Goal: Register for event/course

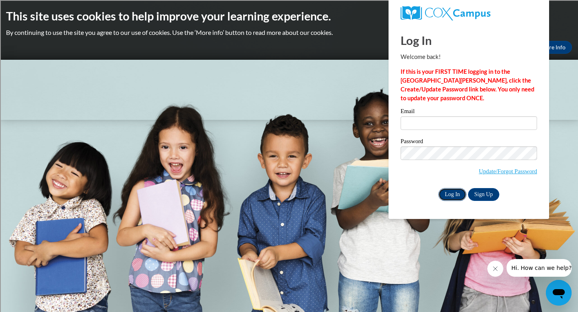
click at [448, 192] on input "Log In" at bounding box center [453, 194] width 28 height 13
click at [423, 124] on input "Email" at bounding box center [469, 123] width 137 height 14
type input "[PERSON_NAME][EMAIL_ADDRESS][PERSON_NAME][DOMAIN_NAME]"
click at [453, 193] on input "Log In" at bounding box center [453, 194] width 28 height 13
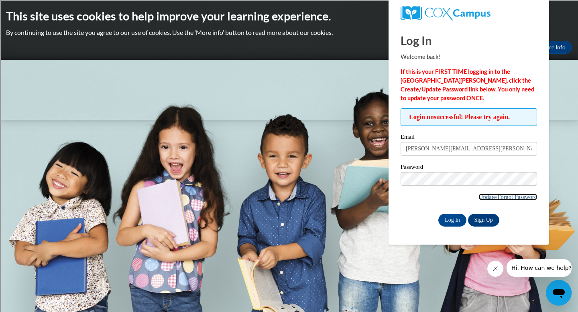
click at [486, 197] on link "Update/Forgot Password" at bounding box center [508, 197] width 58 height 6
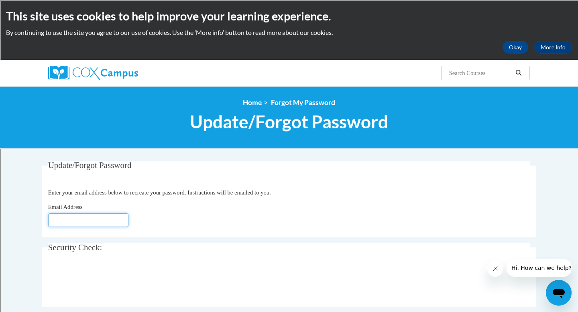
click at [61, 221] on input "Email Address" at bounding box center [88, 221] width 80 height 14
type input "[PERSON_NAME][EMAIL_ADDRESS][PERSON_NAME][DOMAIN_NAME]"
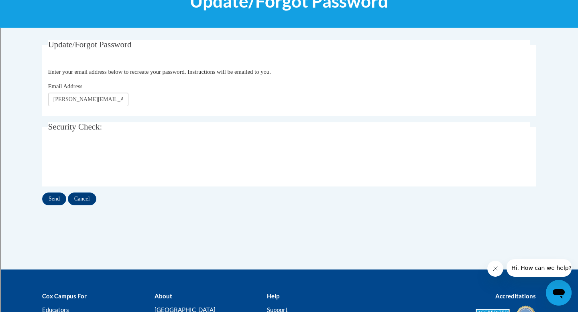
scroll to position [129, 0]
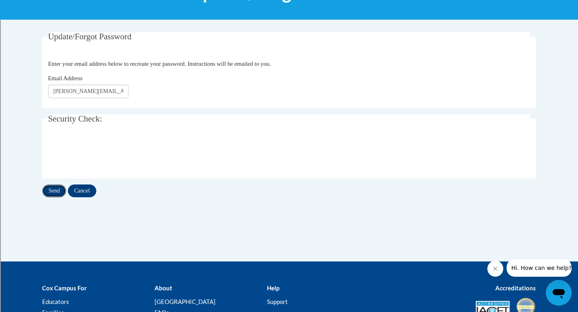
click at [53, 192] on input "Send" at bounding box center [54, 191] width 24 height 13
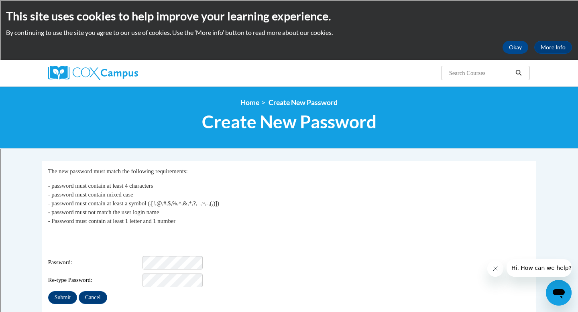
click at [292, 218] on p "- password must contain at least 4 characters - password must contain mixed cas…" at bounding box center [289, 204] width 482 height 44
click at [62, 292] on input "Submit" at bounding box center [62, 298] width 29 height 13
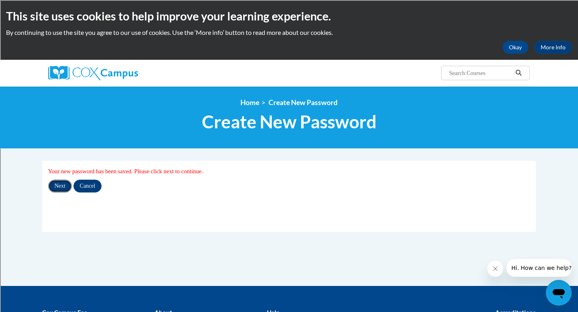
click at [58, 185] on input "Next" at bounding box center [60, 186] width 24 height 13
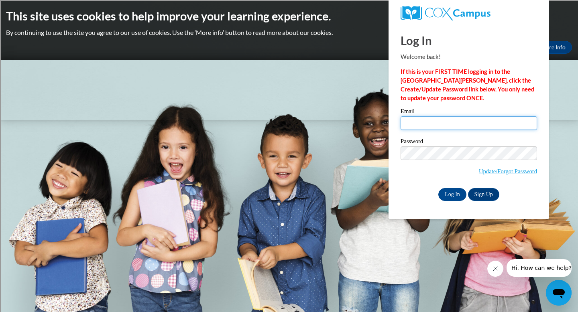
click at [433, 121] on input "Email" at bounding box center [469, 123] width 137 height 14
type input "[PERSON_NAME][EMAIL_ADDRESS][PERSON_NAME][DOMAIN_NAME]"
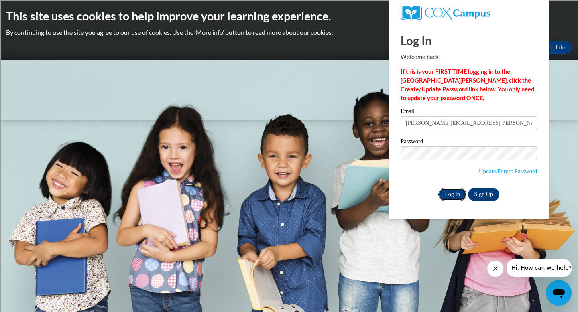
click at [449, 194] on input "Log In" at bounding box center [453, 194] width 28 height 13
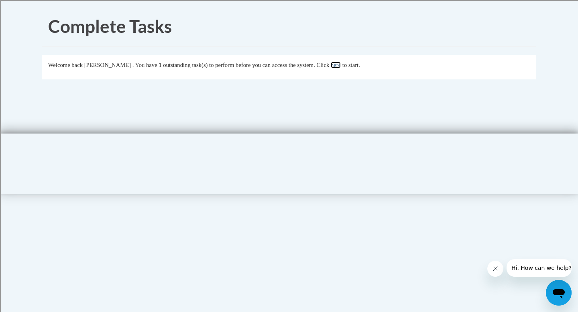
click at [341, 65] on link "here" at bounding box center [336, 65] width 10 height 6
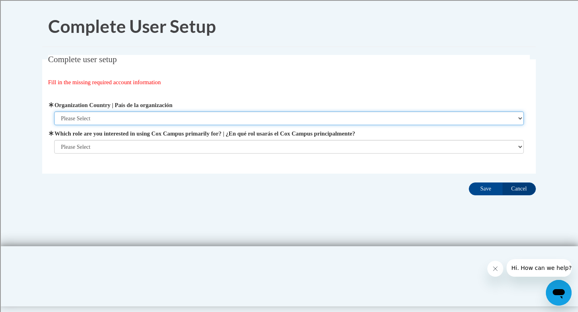
click at [193, 119] on select "Please Select United States | Estados Unidos Outside of the United States | Fue…" at bounding box center [289, 119] width 470 height 14
select select "ad49bcad-a171-4b2e-b99c-48b446064914"
click at [54, 112] on select "Please Select United States | Estados Unidos Outside of the United States | Fue…" at bounding box center [289, 119] width 470 height 14
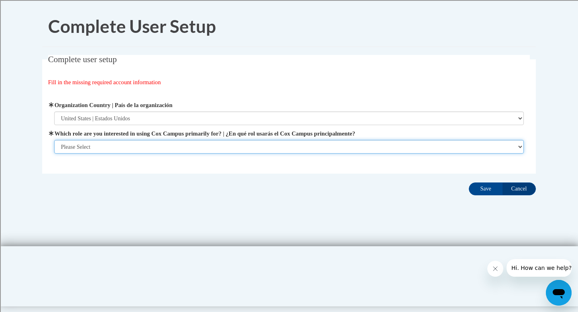
click at [188, 146] on select "Please Select College/University | Colegio/Universidad Community/Nonprofit Part…" at bounding box center [289, 147] width 470 height 14
select select "fbf2d438-af2f-41f8-98f1-81c410e29de3"
click at [54, 154] on select "Please Select College/University | Colegio/Universidad Community/Nonprofit Part…" at bounding box center [289, 147] width 470 height 14
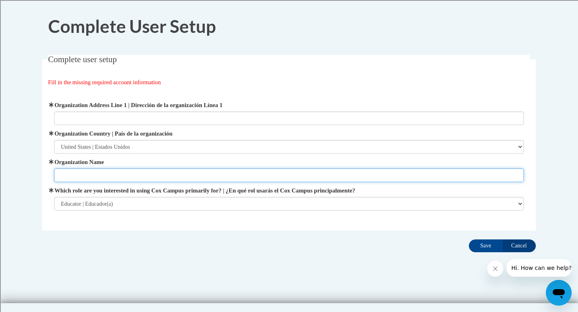
click at [176, 173] on input "Organization Name" at bounding box center [289, 176] width 470 height 14
type input "Racine Unified School District"
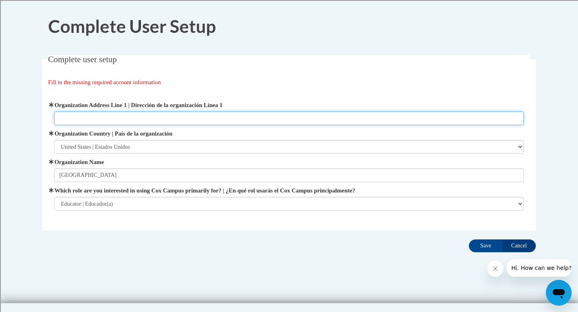
click at [234, 118] on input "Organization Address Line 1 | Dirección de la organización Línea 1" at bounding box center [289, 119] width 470 height 14
click at [86, 119] on input "Organization Address Line 1 | Dirección de la organización Línea 1" at bounding box center [289, 119] width 470 height 14
paste input "3109 Mt. Pleasant St. Racine, WI 53404"
type input "3109 Mt. Pleasant St. Racine, WI 53404"
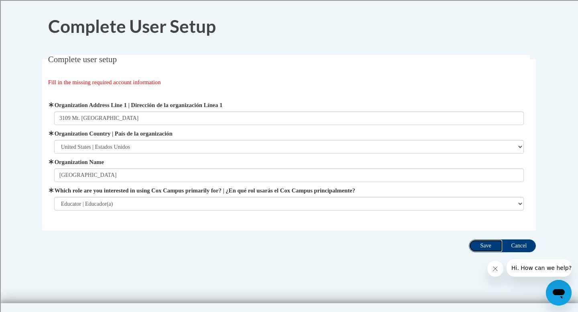
click at [484, 250] on input "Save" at bounding box center [486, 246] width 34 height 13
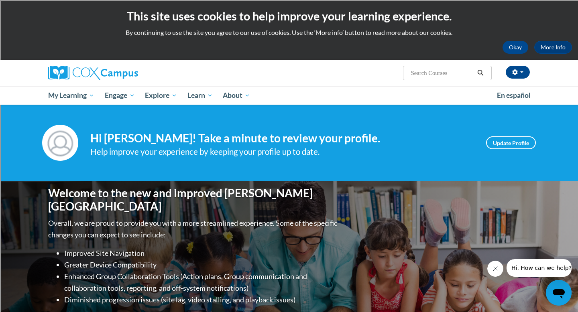
click at [439, 73] on input "Search..." at bounding box center [442, 73] width 64 height 10
paste input "Reading Comprehension"
type input "Reading Comprehension"
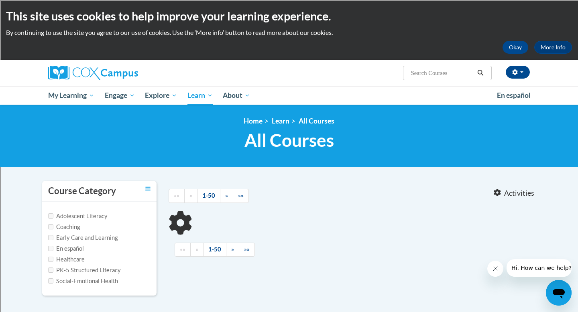
type input "Reading Comprehension"
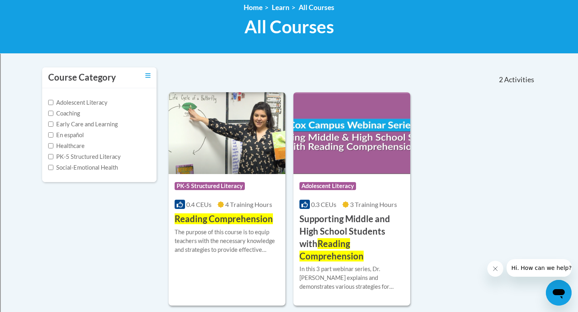
scroll to position [114, 0]
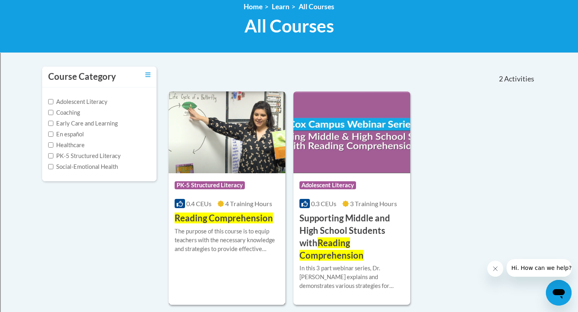
click at [209, 186] on span "PK-5 Structured Literacy" at bounding box center [210, 186] width 70 height 8
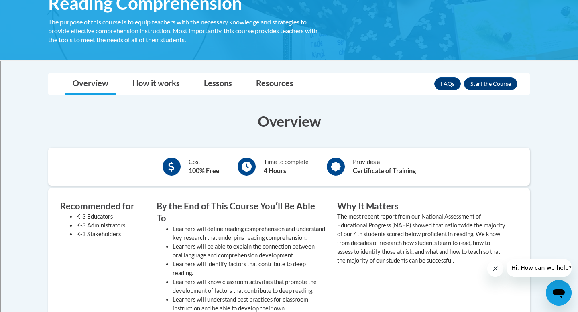
scroll to position [149, 0]
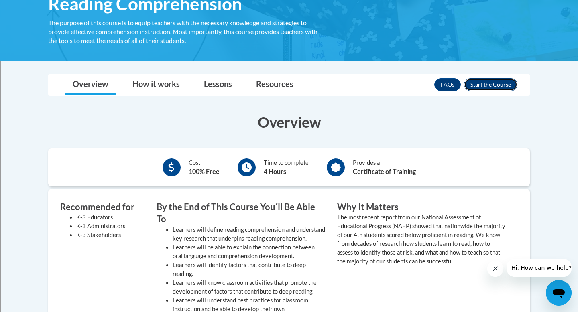
click at [494, 87] on button "Enroll" at bounding box center [490, 84] width 53 height 13
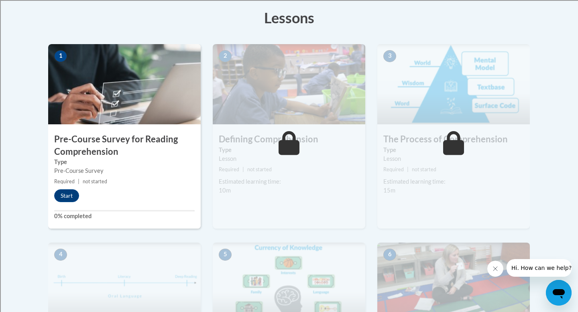
scroll to position [226, 0]
click at [65, 200] on button "Start" at bounding box center [66, 195] width 25 height 13
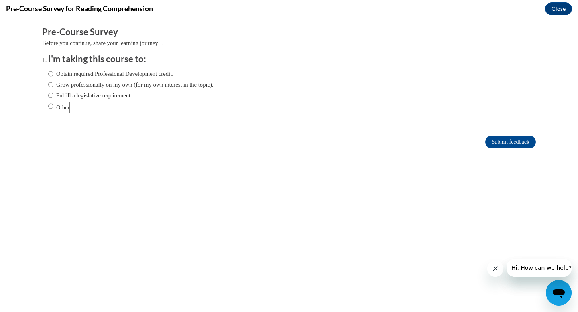
scroll to position [0, 0]
click at [52, 76] on input "Obtain required Professional Development credit." at bounding box center [50, 73] width 5 height 9
radio input "true"
click at [506, 142] on input "Submit feedback" at bounding box center [511, 142] width 51 height 13
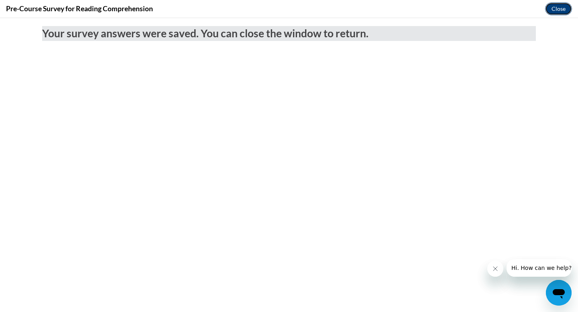
click at [559, 8] on button "Close" at bounding box center [558, 8] width 27 height 13
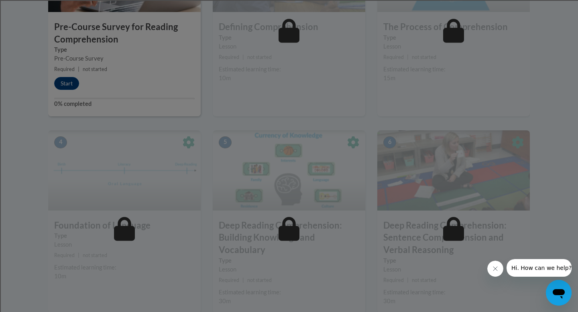
scroll to position [339, 0]
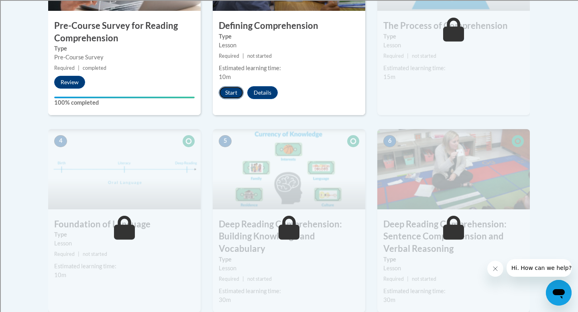
click at [235, 92] on button "Start" at bounding box center [231, 92] width 25 height 13
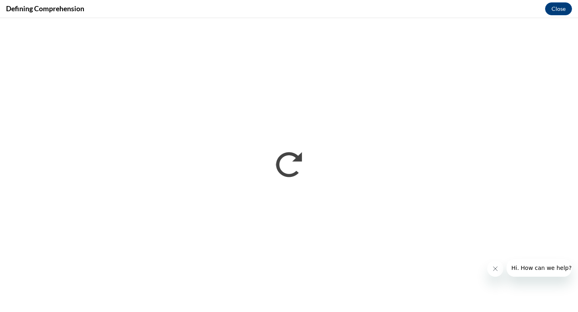
scroll to position [0, 0]
click at [496, 271] on icon "Close message from company" at bounding box center [495, 269] width 6 height 6
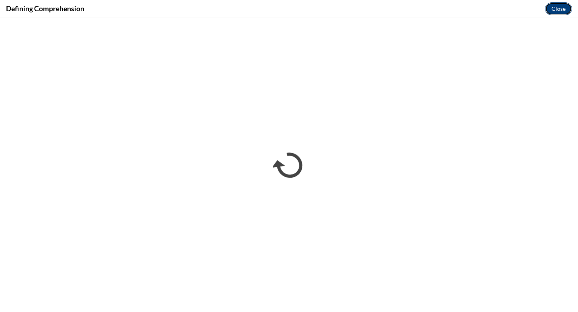
click at [555, 11] on button "Close" at bounding box center [558, 8] width 27 height 13
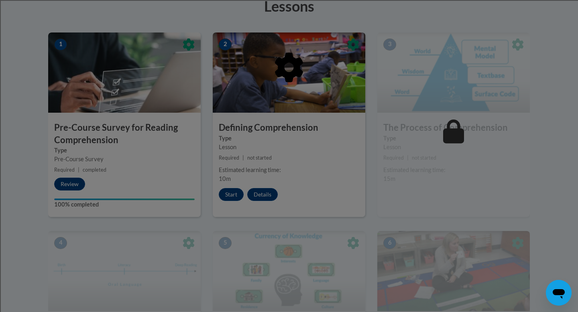
scroll to position [233, 0]
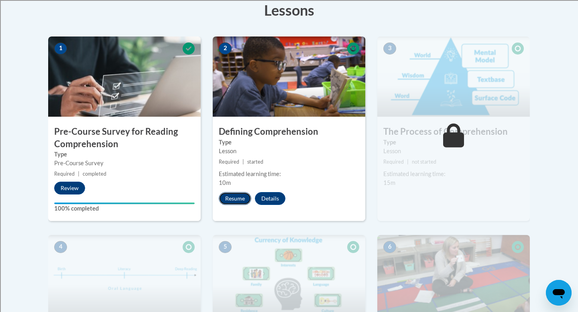
click at [230, 201] on button "Resume" at bounding box center [235, 198] width 33 height 13
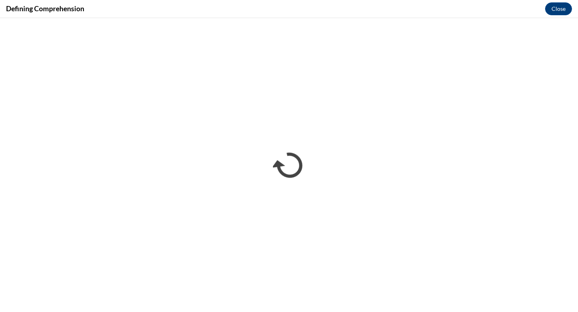
scroll to position [0, 0]
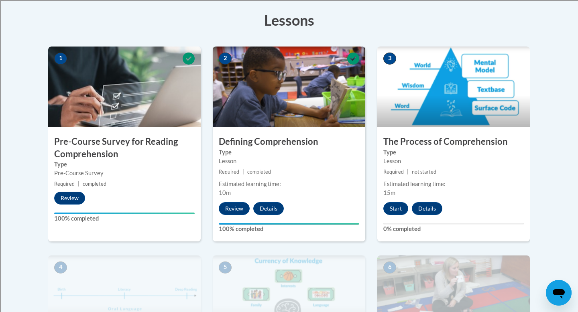
scroll to position [223, 0]
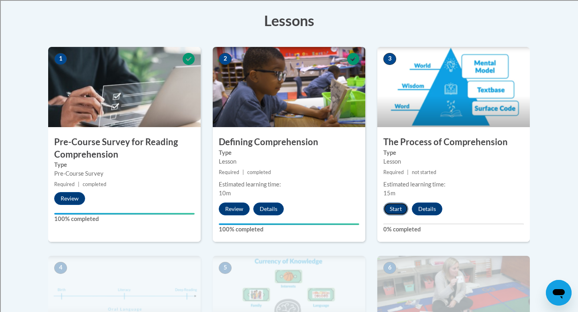
click at [396, 209] on button "Start" at bounding box center [396, 209] width 25 height 13
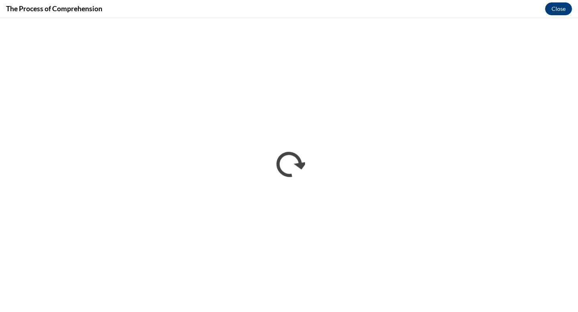
scroll to position [0, 0]
